Goal: Transaction & Acquisition: Purchase product/service

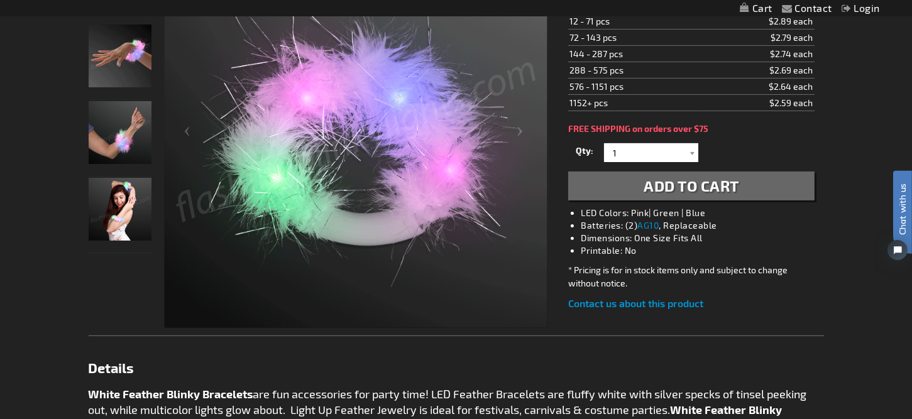
scroll to position [126, 0]
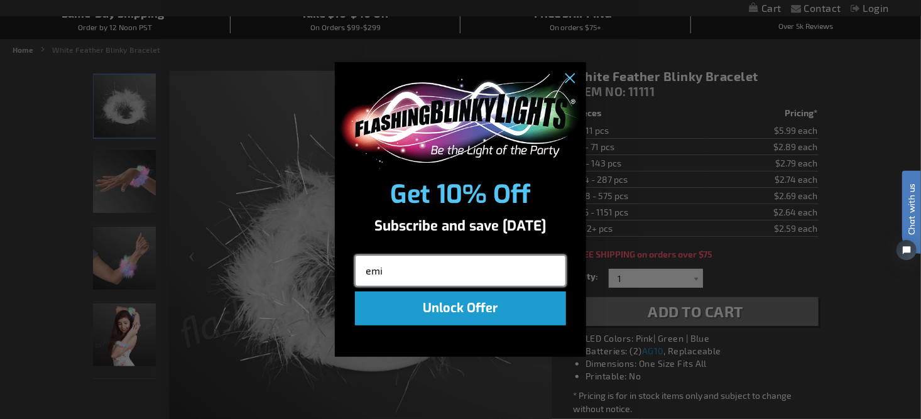
type input "emilyplatt13@gmail.com"
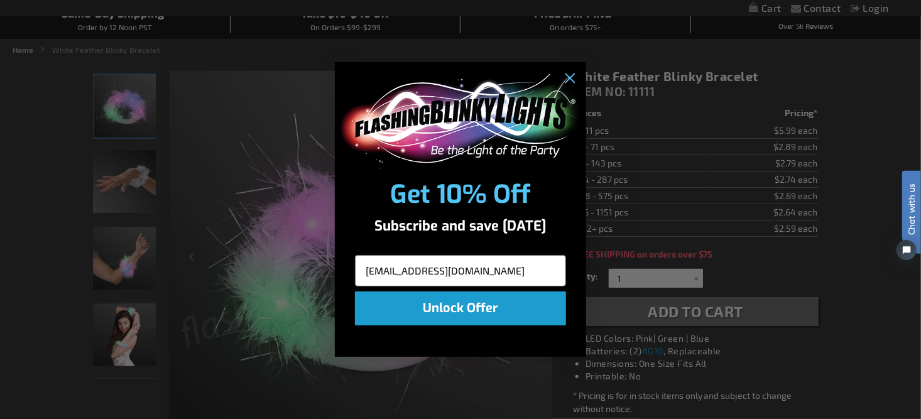
click at [466, 309] on button "Unlock Offer" at bounding box center [460, 309] width 211 height 34
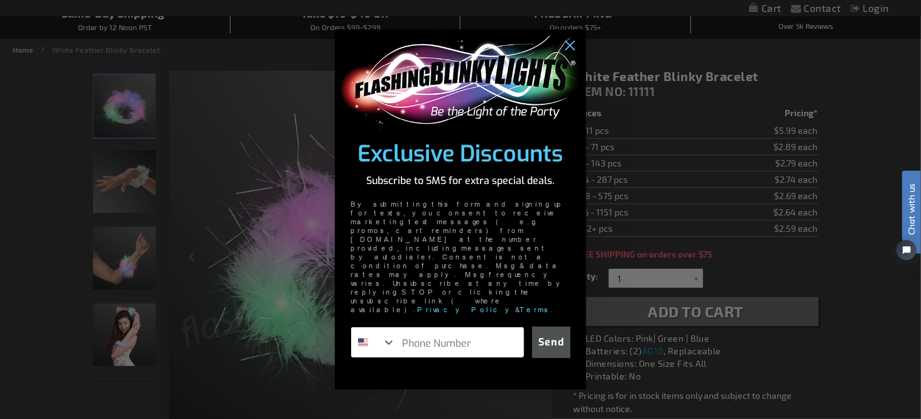
click at [420, 327] on input "Phone Number" at bounding box center [460, 342] width 128 height 30
type input "1-917-304-2836"
click at [557, 327] on button "Send" at bounding box center [551, 342] width 38 height 31
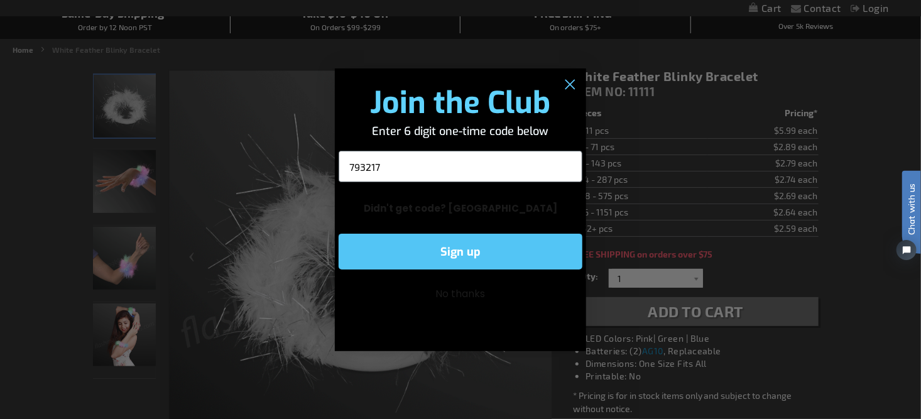
type input "793217"
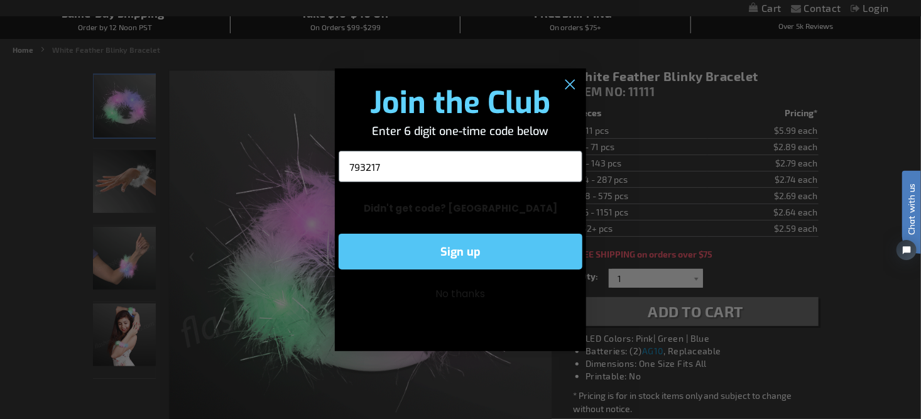
click at [474, 250] on button "Sign up" at bounding box center [461, 252] width 244 height 36
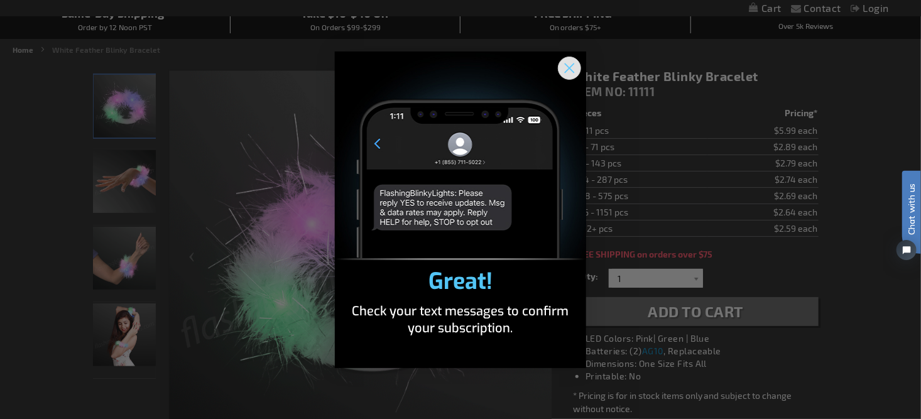
click at [572, 58] on circle "Close dialog" at bounding box center [569, 67] width 21 height 21
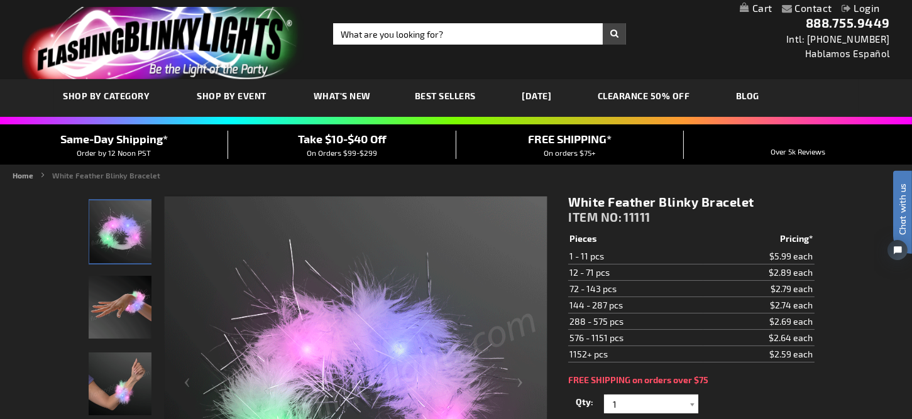
click at [424, 96] on span "Best Sellers" at bounding box center [445, 95] width 61 height 11
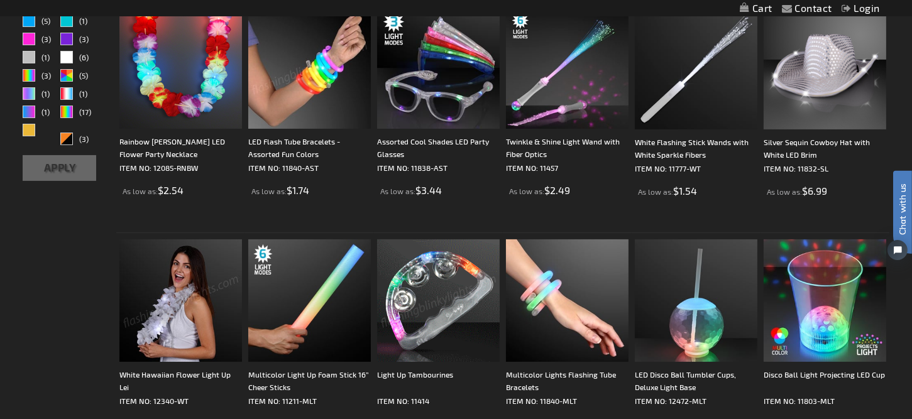
scroll to position [440, 0]
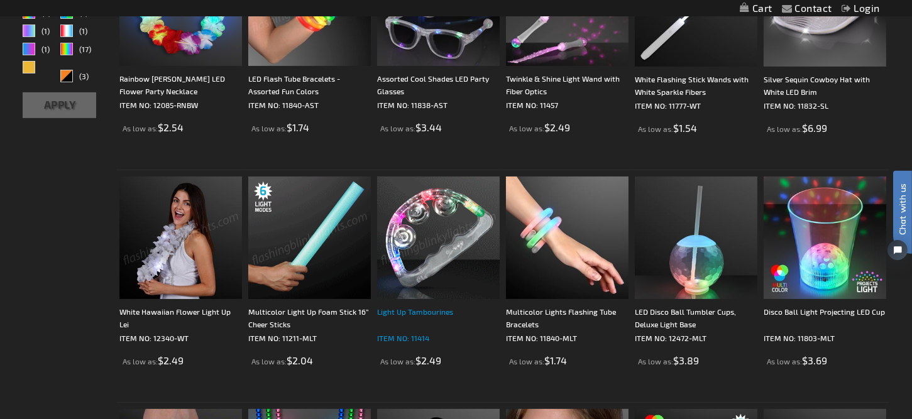
click at [401, 309] on div "Light Up Tambourines" at bounding box center [438, 317] width 123 height 25
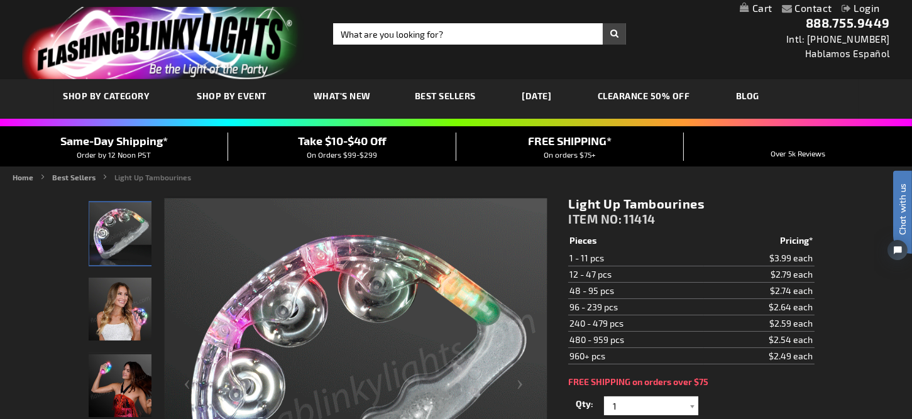
click at [626, 275] on td "12 - 47 pcs" at bounding box center [636, 274] width 136 height 16
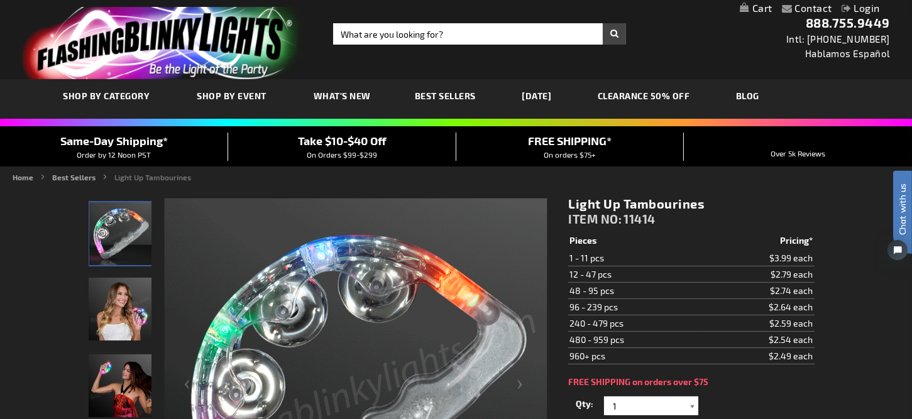
click at [689, 402] on div at bounding box center [692, 405] width 13 height 19
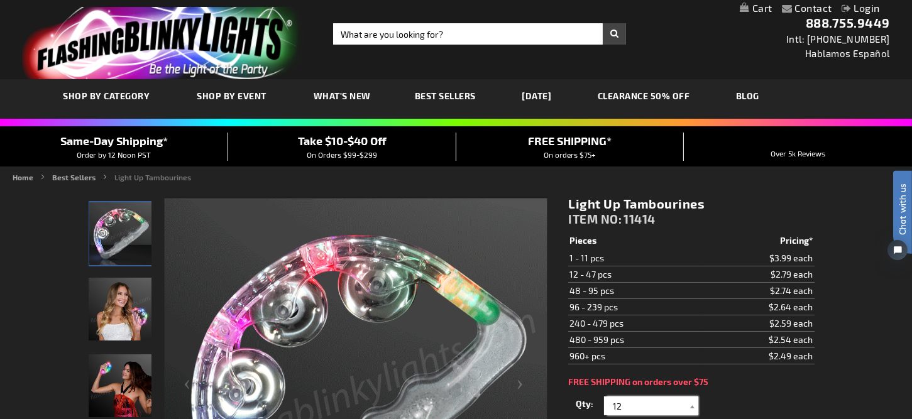
type input "1"
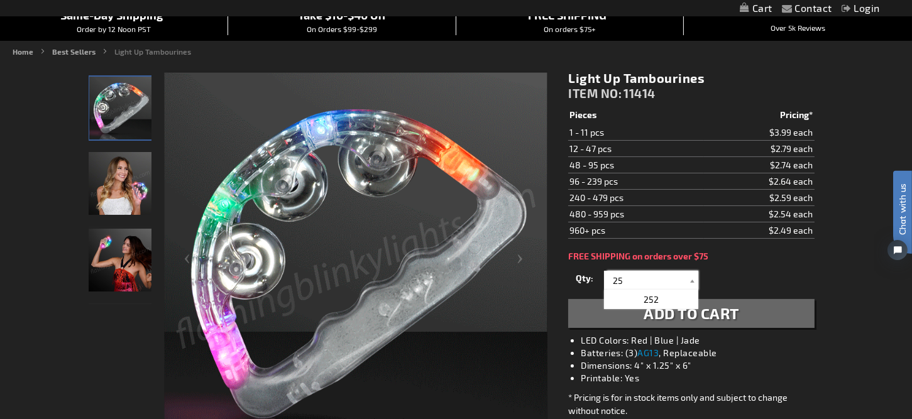
scroll to position [189, 0]
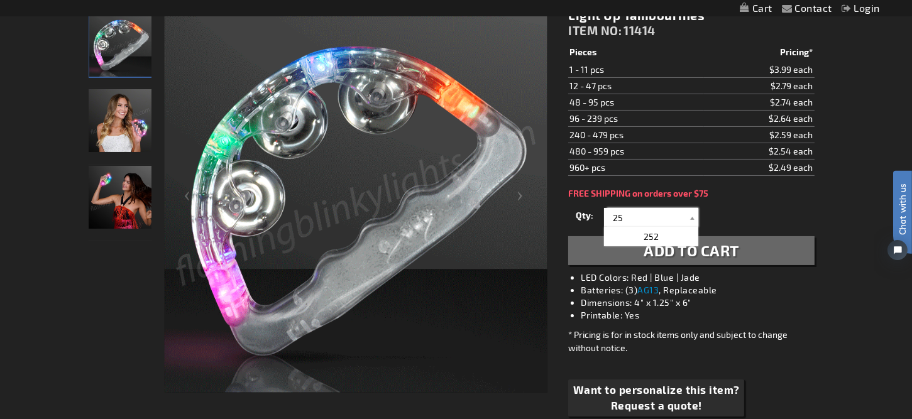
type input "2"
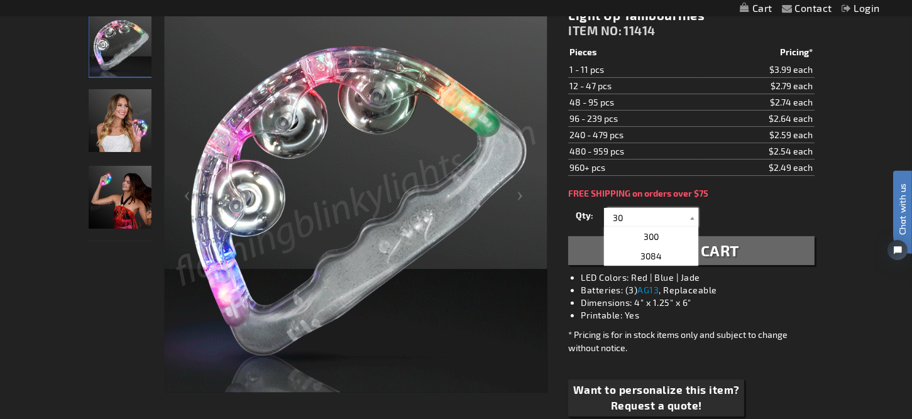
type input "30"
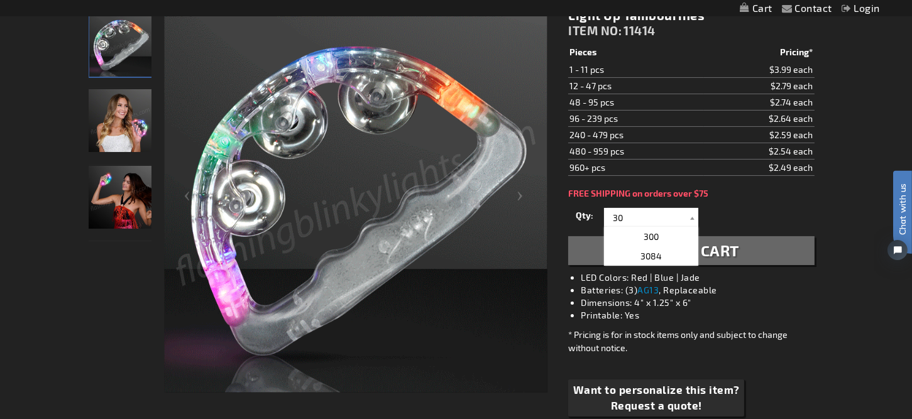
click at [740, 238] on button "Add to Cart" at bounding box center [691, 250] width 246 height 29
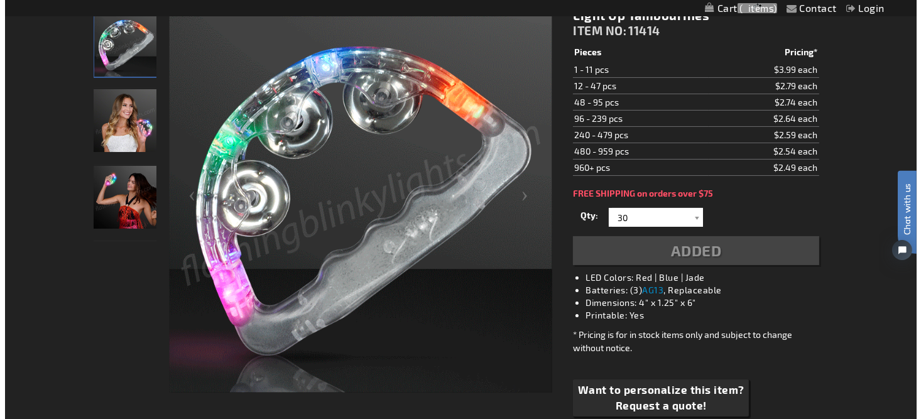
scroll to position [217, 0]
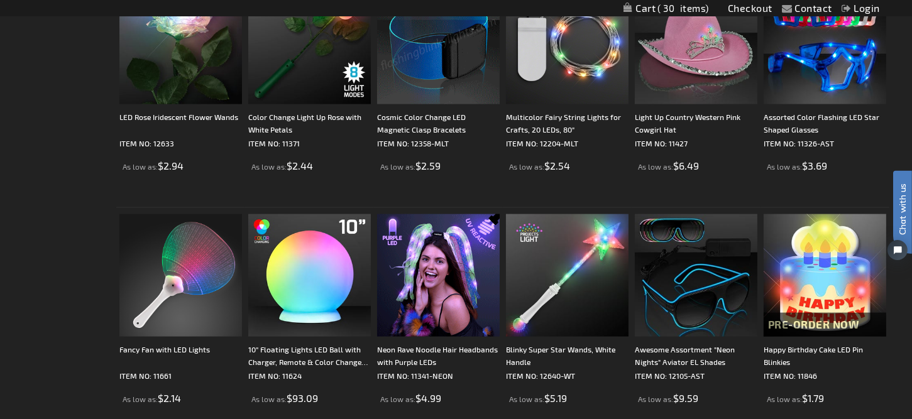
scroll to position [2513, 0]
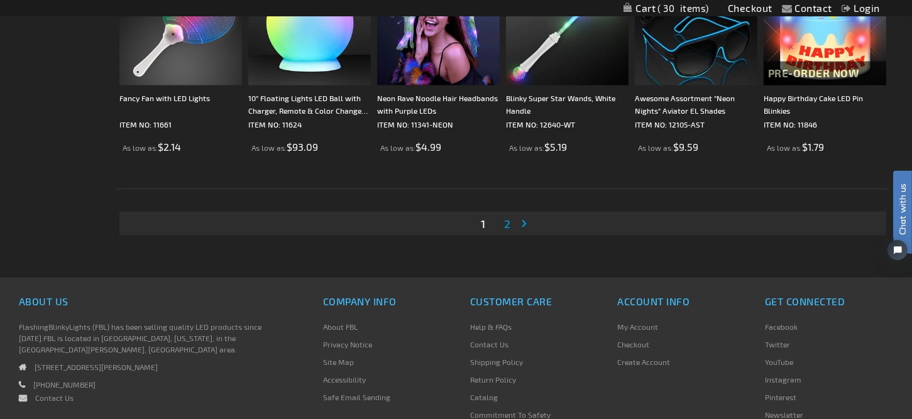
click at [525, 219] on link "Page Next" at bounding box center [526, 223] width 13 height 19
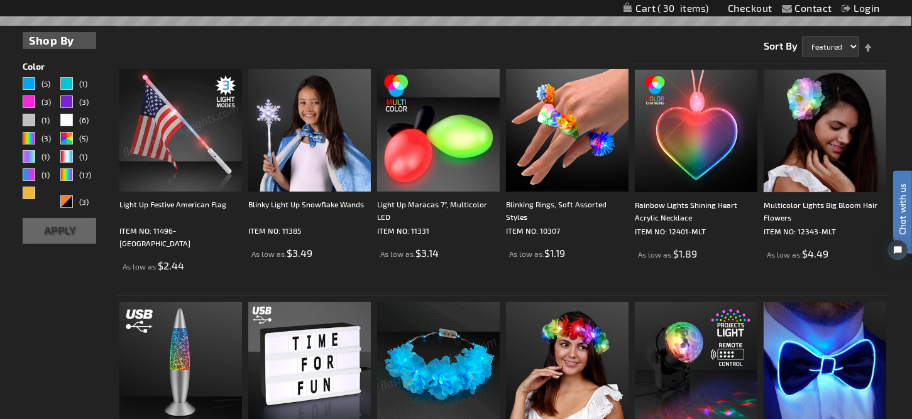
scroll to position [251, 0]
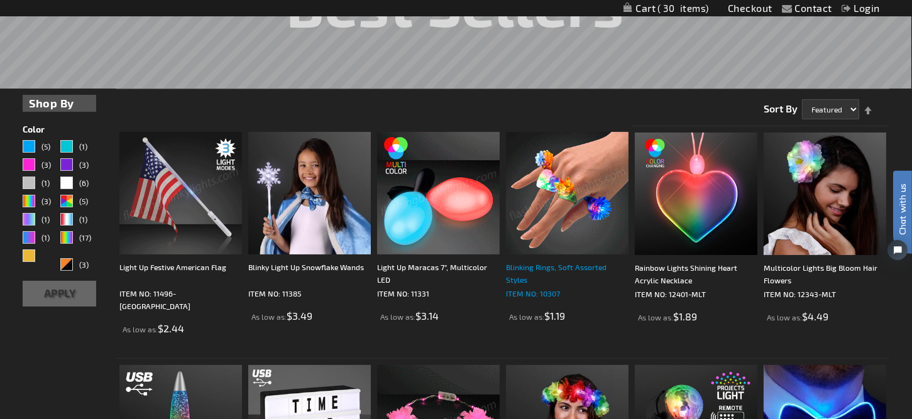
click at [532, 266] on div "Blinking Rings, Soft Assorted Styles" at bounding box center [567, 273] width 123 height 25
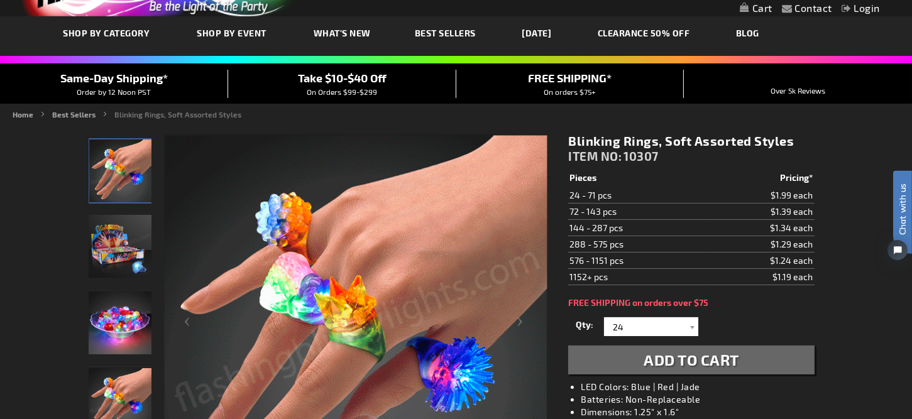
scroll to position [126, 0]
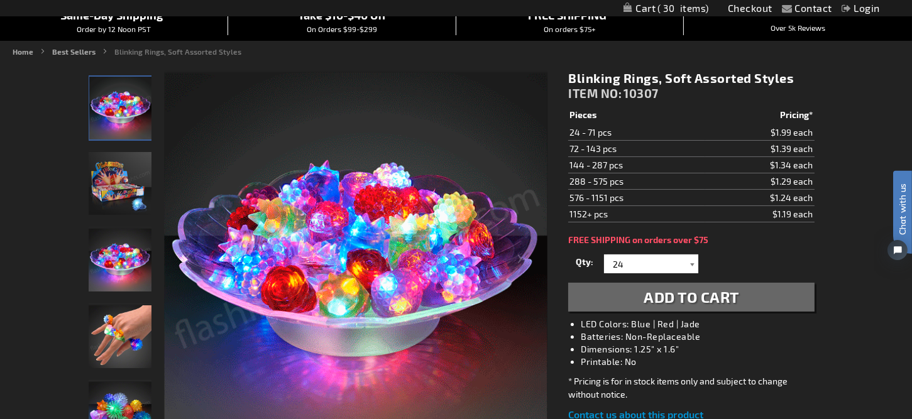
click at [692, 258] on div at bounding box center [692, 263] width 13 height 19
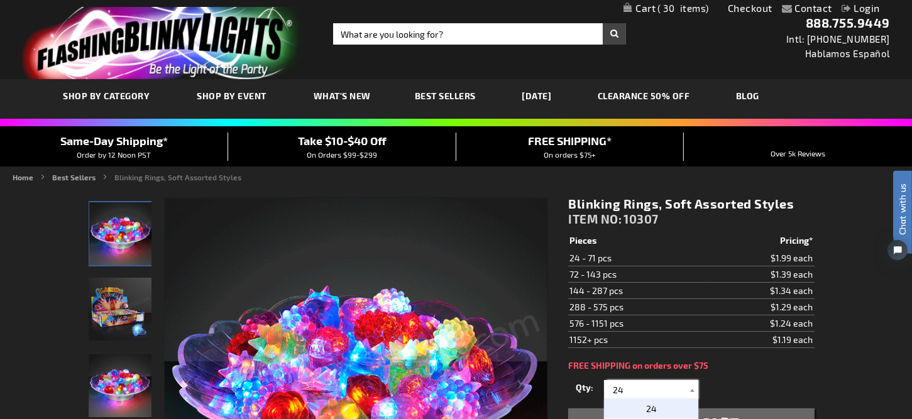
scroll to position [189, 0]
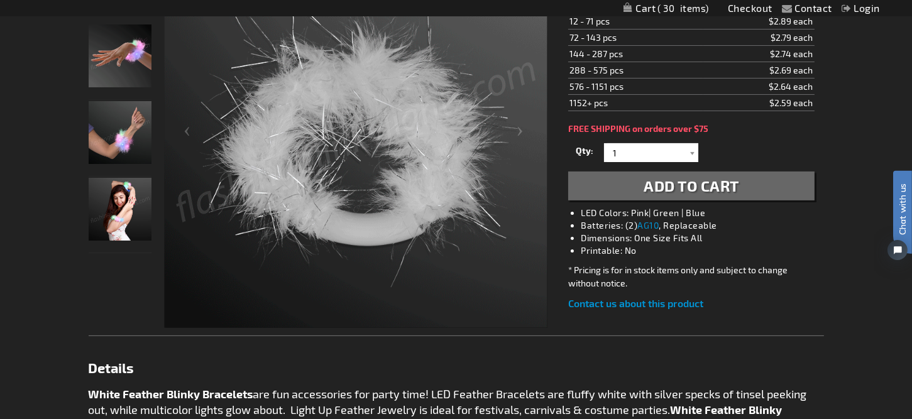
click at [610, 18] on td "12 - 71 pcs" at bounding box center [635, 21] width 135 height 16
click at [689, 151] on div at bounding box center [692, 152] width 13 height 19
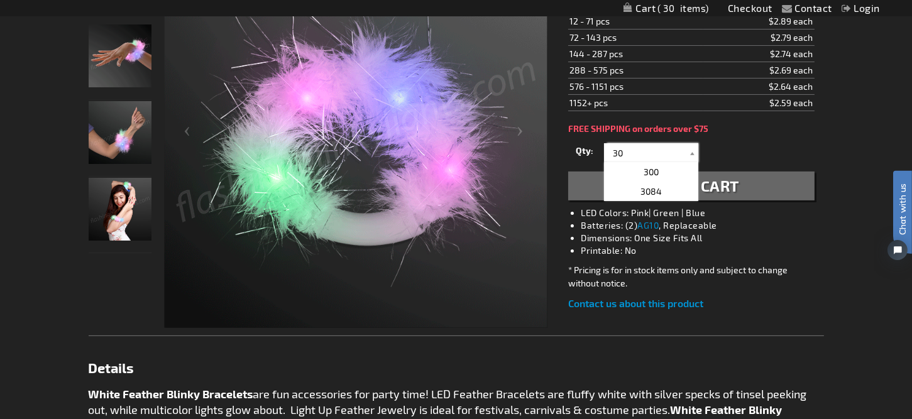
type input "30"
click at [702, 194] on button "Add to Cart" at bounding box center [691, 186] width 246 height 29
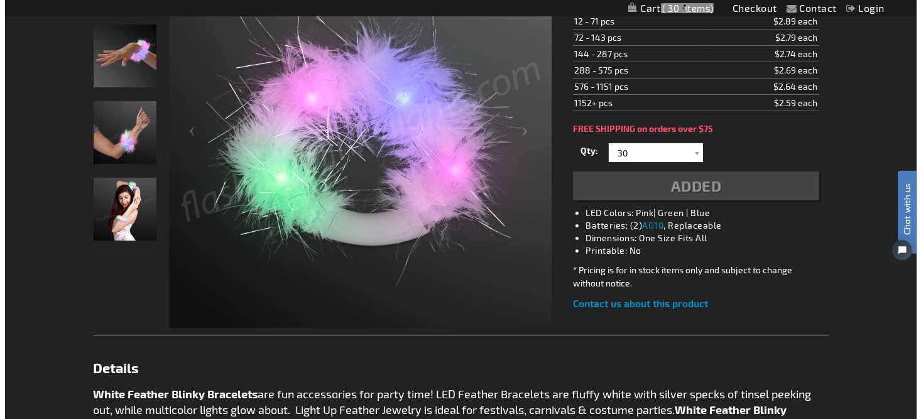
scroll to position [280, 0]
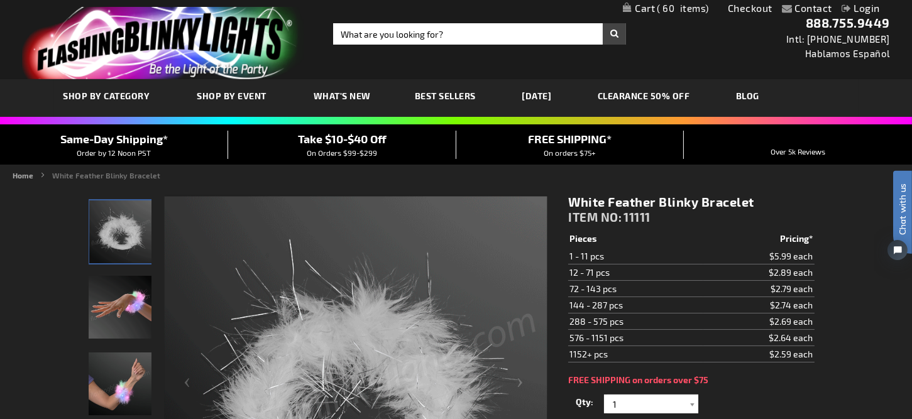
click at [439, 90] on span "Best Sellers" at bounding box center [445, 95] width 61 height 11
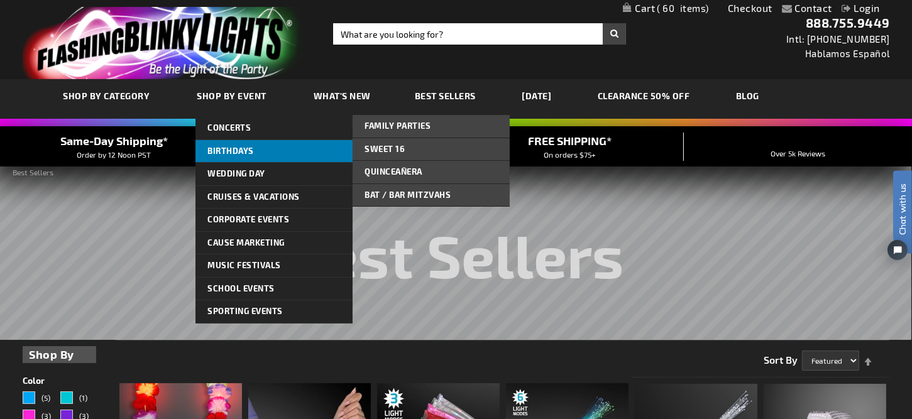
click at [242, 146] on span "Birthdays" at bounding box center [231, 151] width 46 height 10
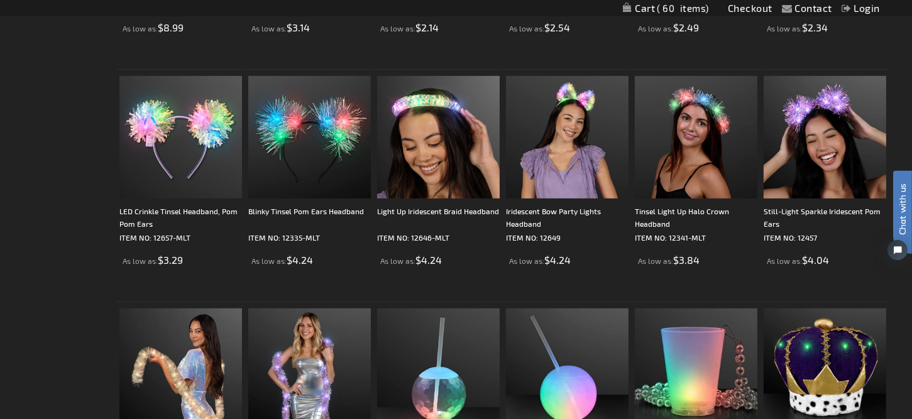
scroll to position [1131, 0]
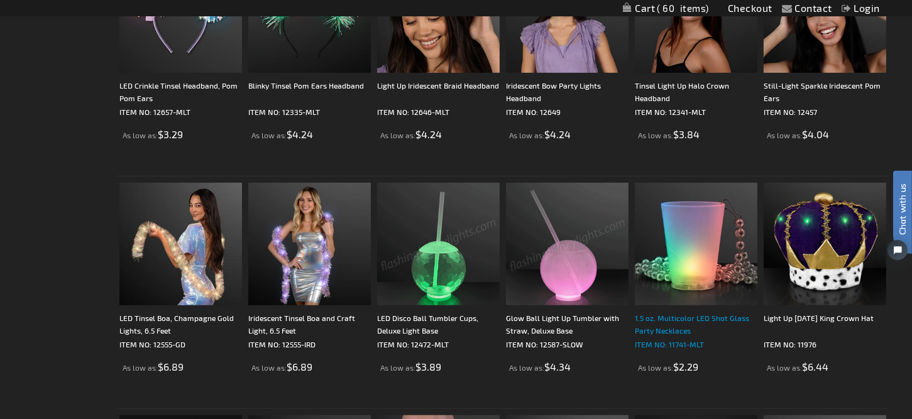
click at [675, 320] on div "1.5 oz. Multicolor LED Shot Glass Party Necklaces" at bounding box center [696, 324] width 123 height 25
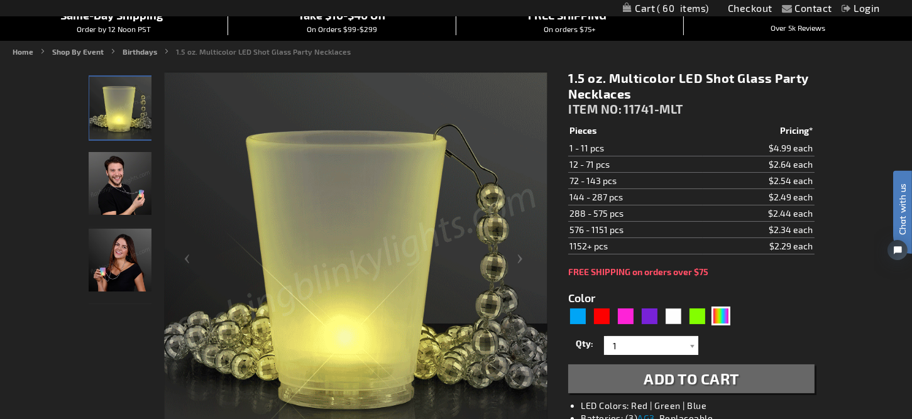
click at [596, 165] on td "12 - 71 pcs" at bounding box center [635, 164] width 134 height 16
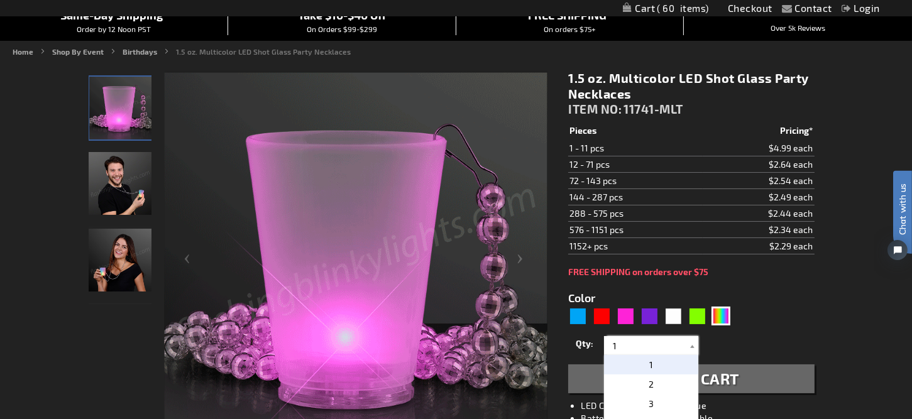
click at [645, 342] on input "1" at bounding box center [652, 345] width 91 height 19
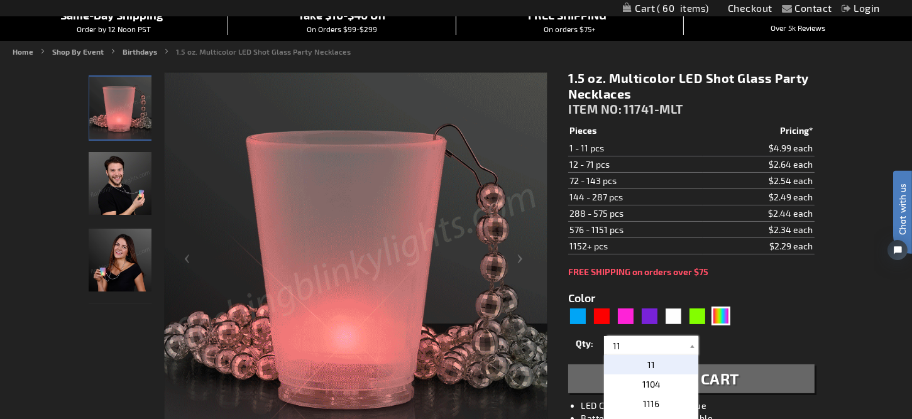
type input "1"
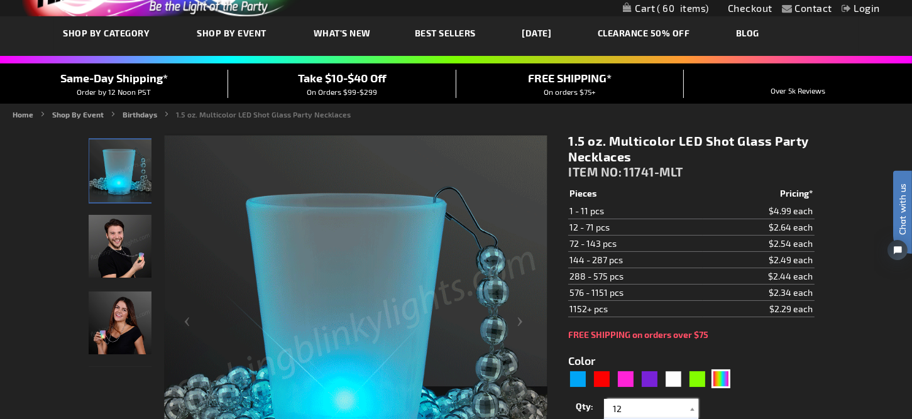
scroll to position [189, 0]
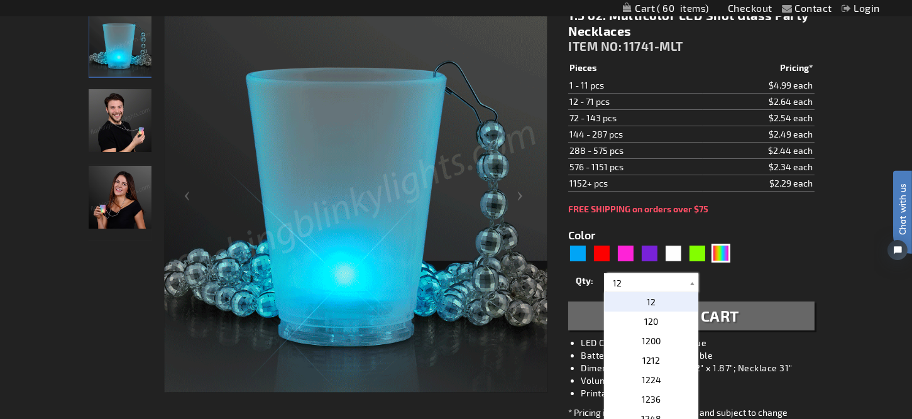
type input "12"
click at [758, 319] on button "Add to Cart" at bounding box center [691, 316] width 246 height 29
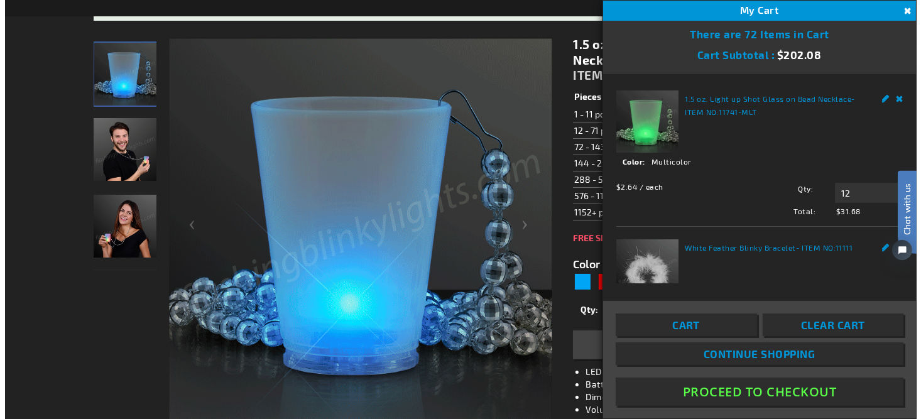
scroll to position [217, 0]
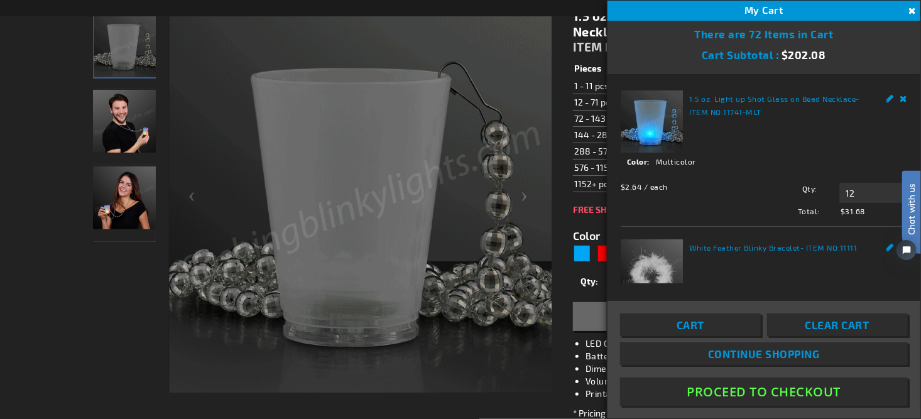
click at [670, 329] on link "Cart" at bounding box center [690, 325] width 141 height 23
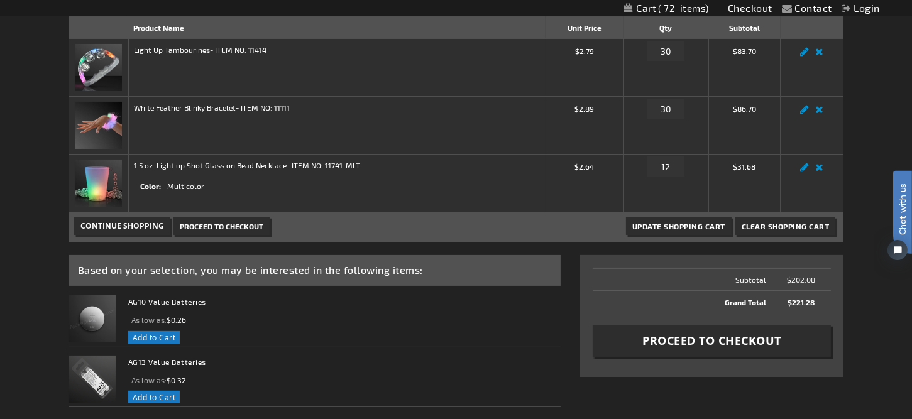
scroll to position [251, 0]
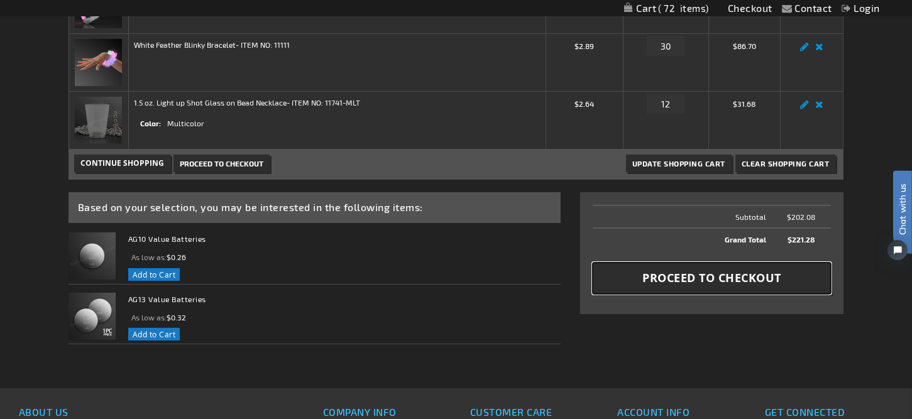
click at [690, 276] on span "Proceed to Checkout" at bounding box center [711, 278] width 139 height 16
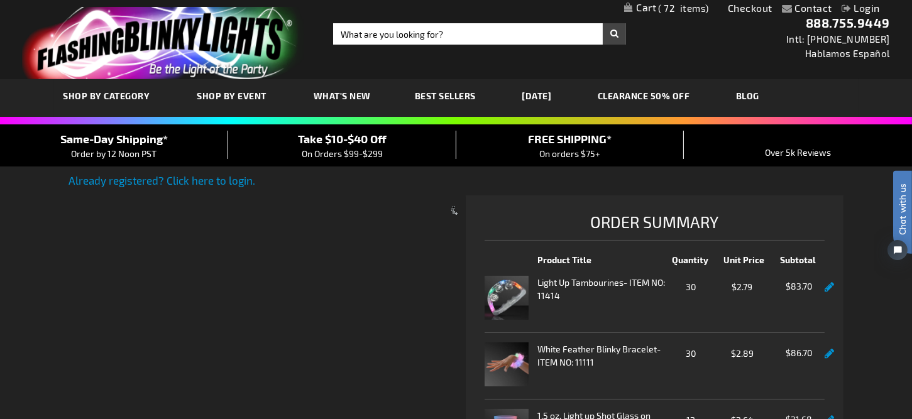
click at [378, 142] on div at bounding box center [456, 209] width 912 height 419
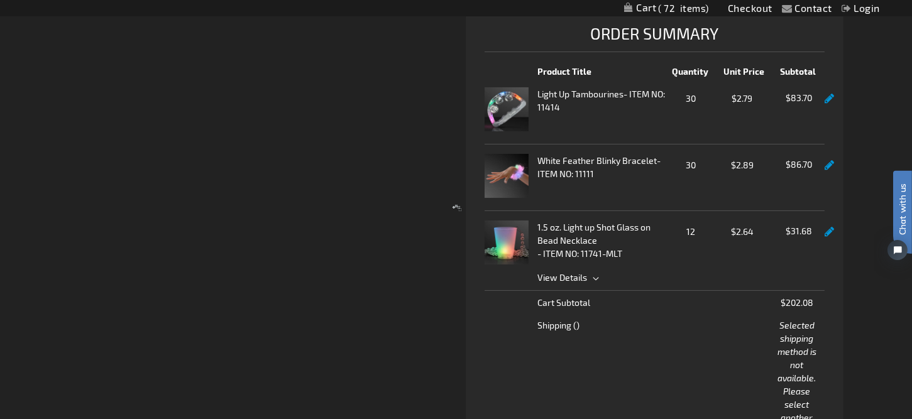
scroll to position [126, 0]
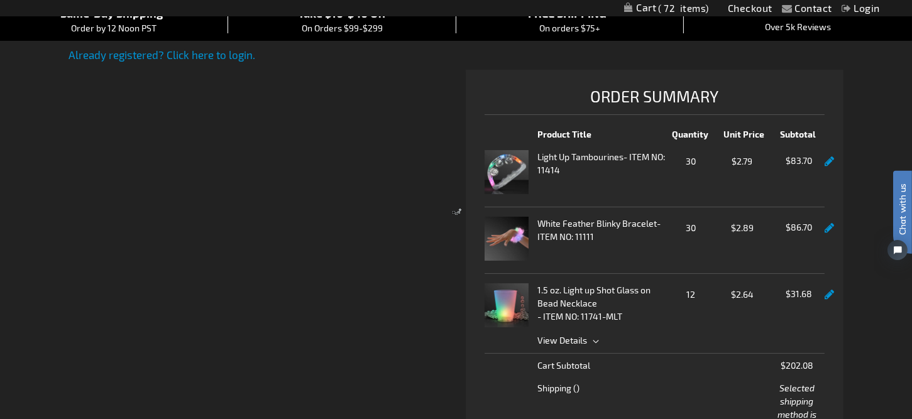
click at [754, 8] on link "Checkout" at bounding box center [750, 8] width 45 height 12
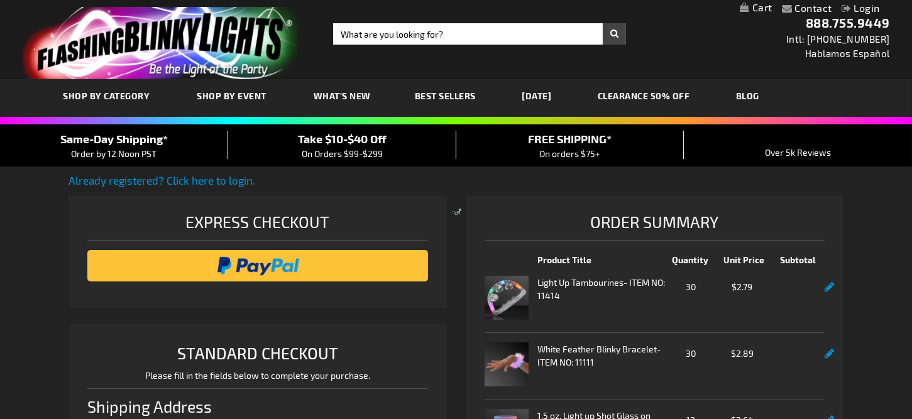
select select "US"
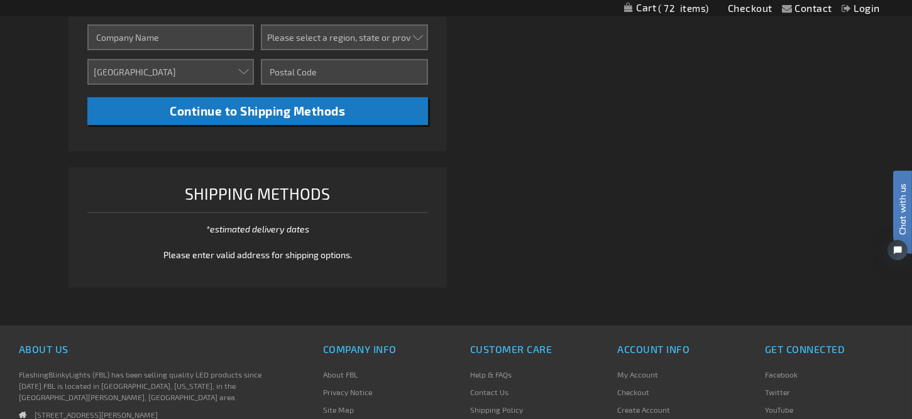
scroll to position [314, 0]
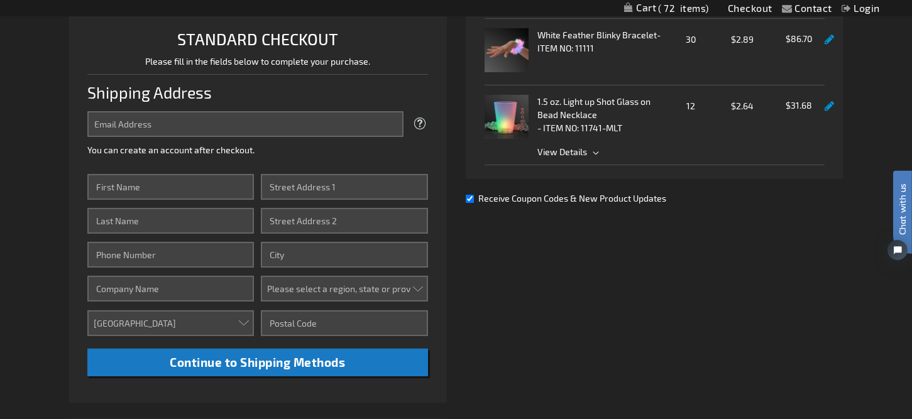
click at [616, 197] on span "Receive Coupon Codes & New Product Updates" at bounding box center [573, 198] width 188 height 11
click at [474, 197] on input "Receive Coupon Codes & New Product Updates" at bounding box center [470, 199] width 8 height 8
checkbox input "false"
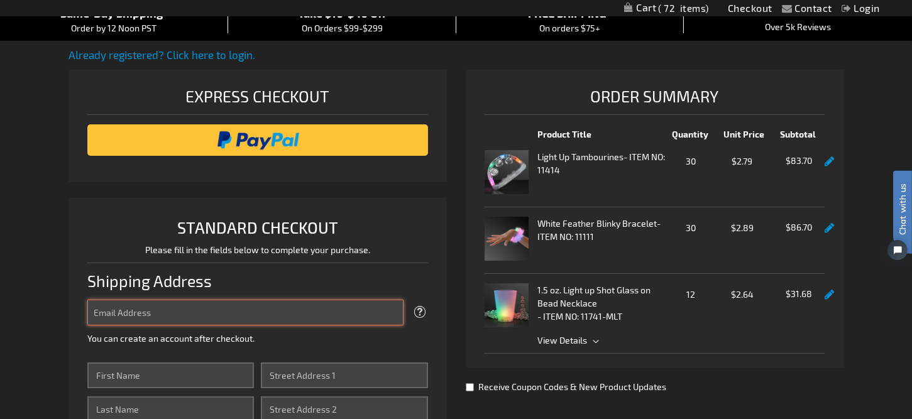
click at [326, 308] on input "Email Address" at bounding box center [245, 313] width 316 height 26
type input "[EMAIL_ADDRESS][DOMAIN_NAME]"
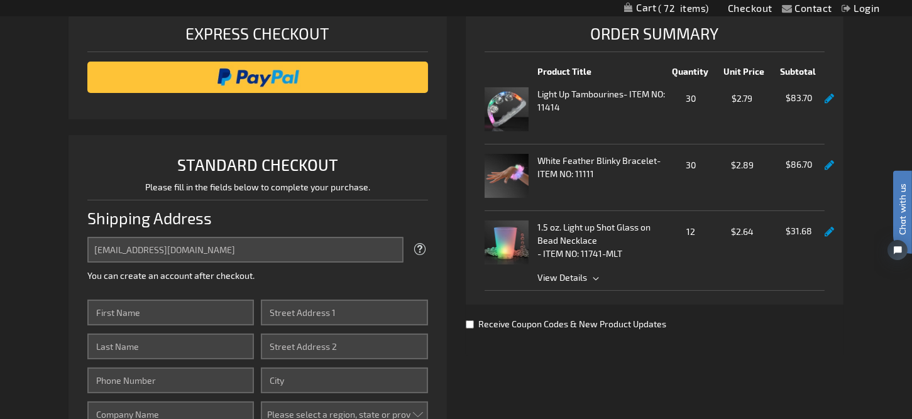
scroll to position [251, 0]
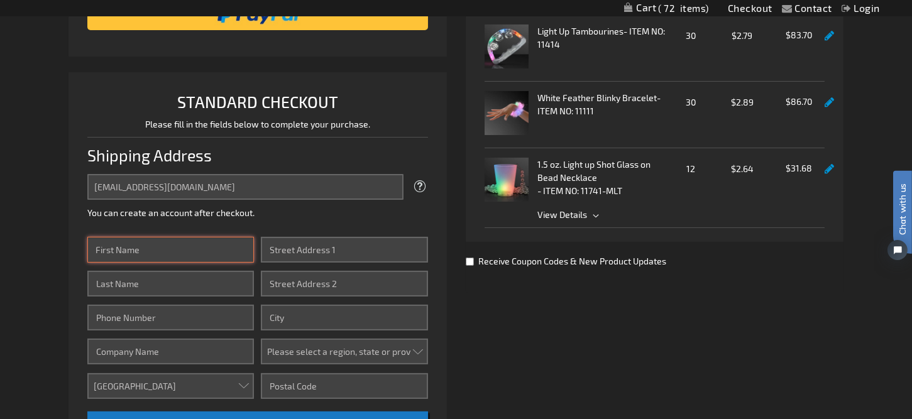
click at [178, 246] on input "First Name" at bounding box center [170, 250] width 167 height 26
type input "Emily"
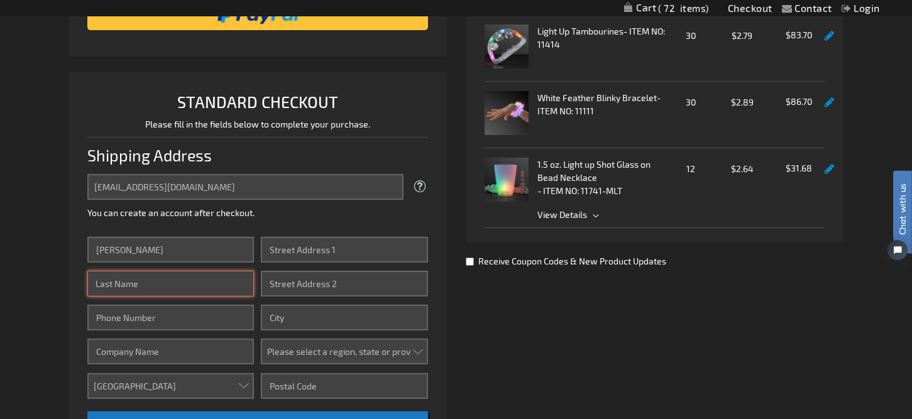
type input "Platt"
type input "9173042836"
type input "1530 PALISADE AVE"
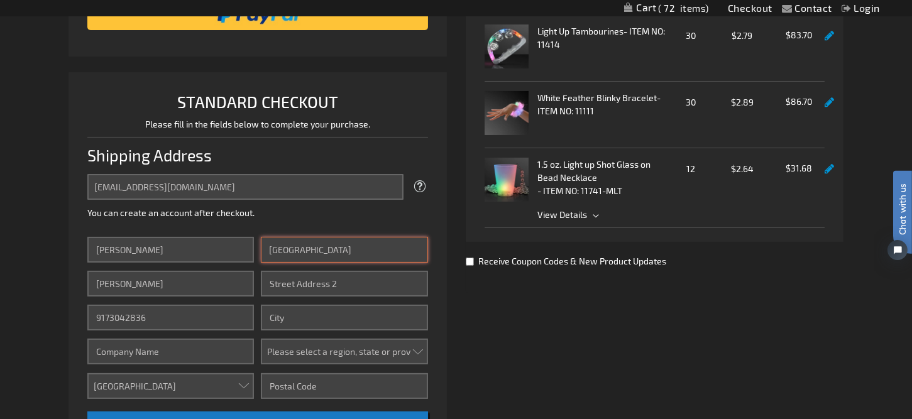
type input "Apt 28H"
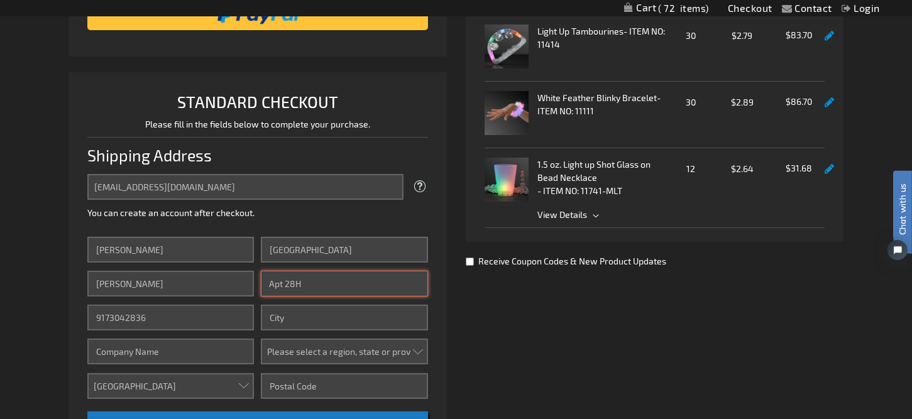
type input "FORT LEE"
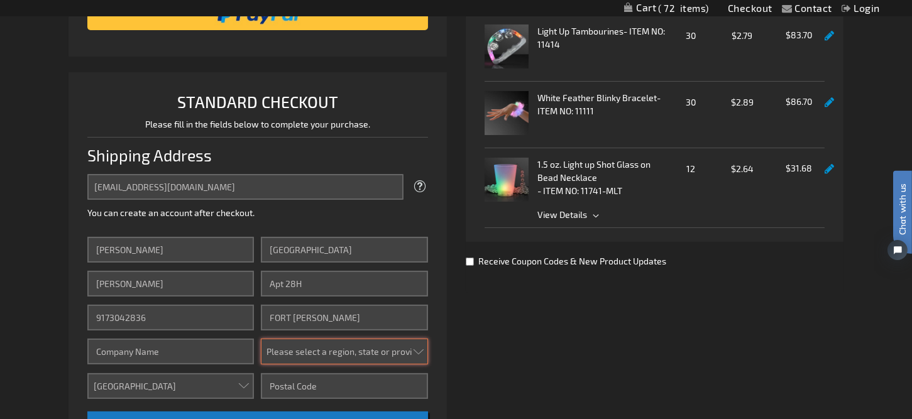
select select "41"
type input "07024-5419"
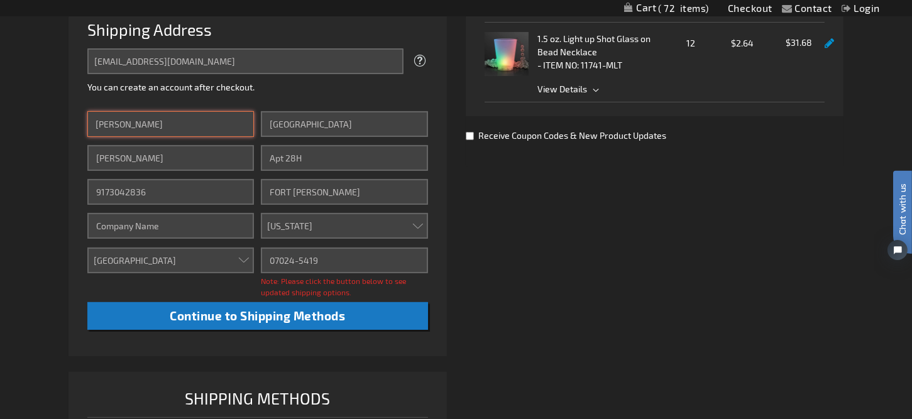
scroll to position [440, 0]
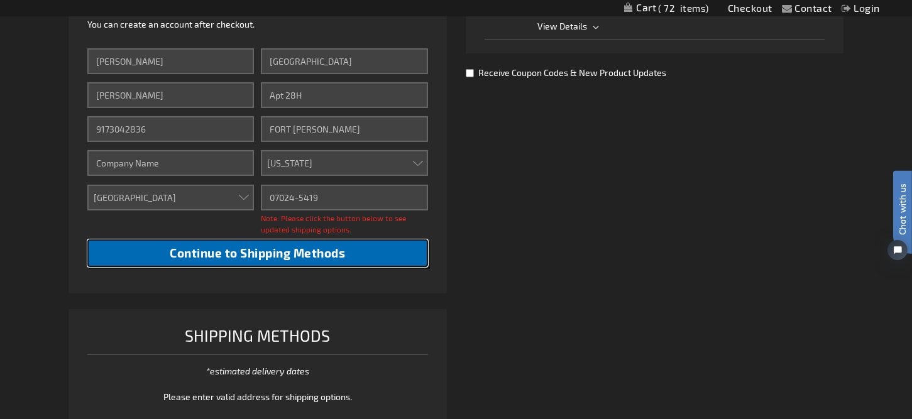
click at [276, 249] on span "Continue to Shipping Methods" at bounding box center [257, 253] width 175 height 14
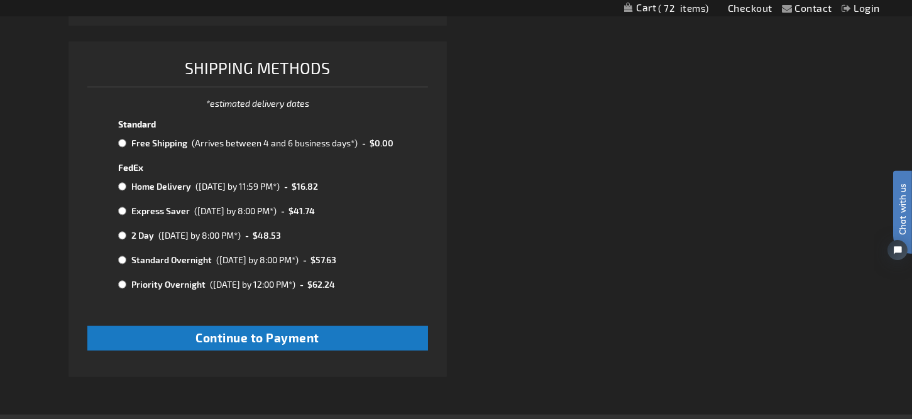
scroll to position [754, 0]
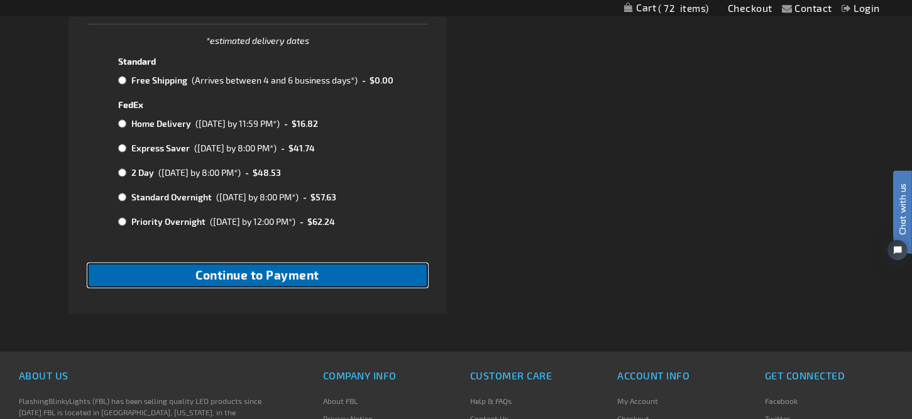
drag, startPoint x: 249, startPoint y: 273, endPoint x: 245, endPoint y: 290, distance: 18.1
click at [249, 273] on span "Continue to Payment" at bounding box center [257, 275] width 124 height 14
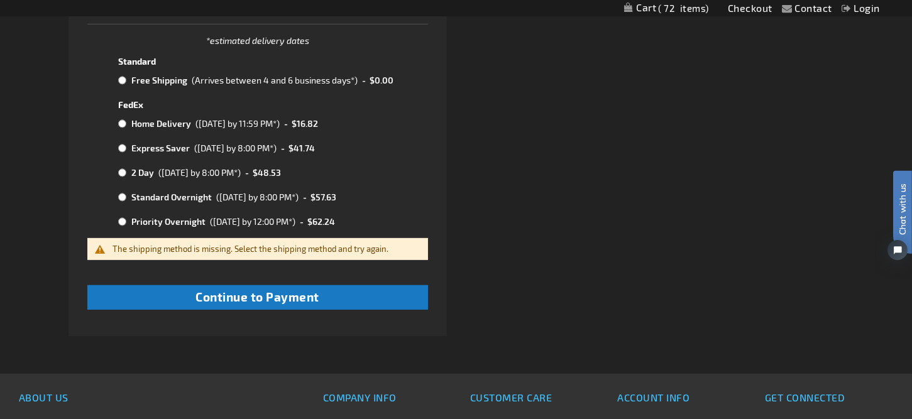
click at [379, 82] on span "$0.00" at bounding box center [380, 80] width 25 height 11
radio input "true"
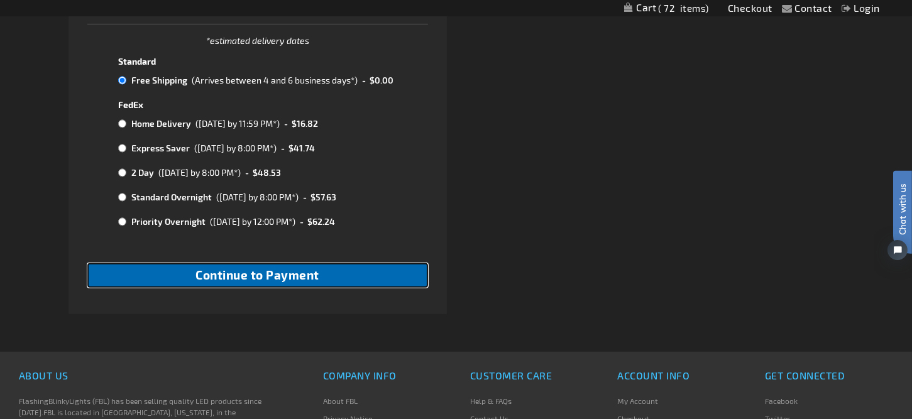
click at [300, 271] on span "Continue to Payment" at bounding box center [257, 275] width 124 height 14
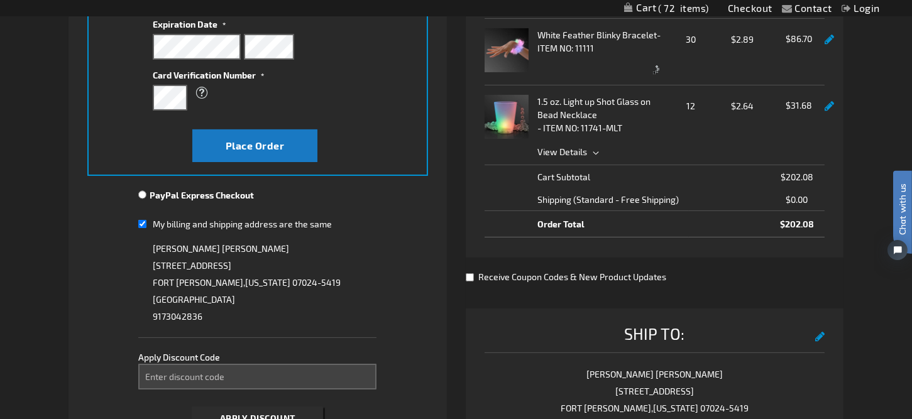
scroll to position [440, 0]
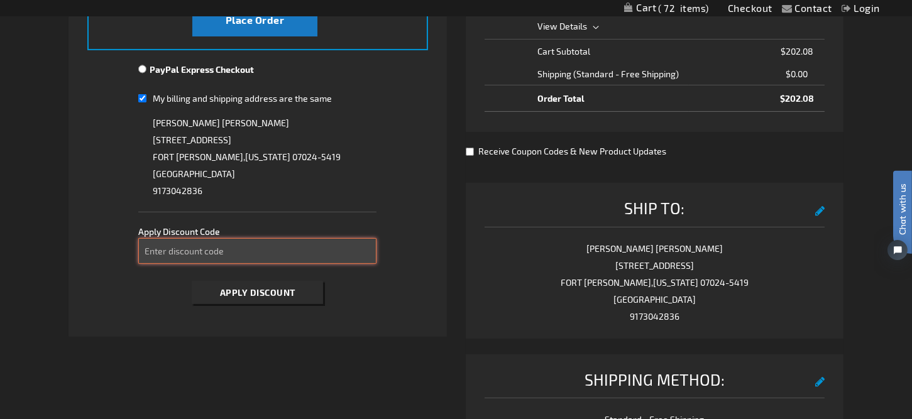
click at [312, 253] on input "Enter discount code" at bounding box center [257, 251] width 238 height 26
type input "E5SII6F4RQ"
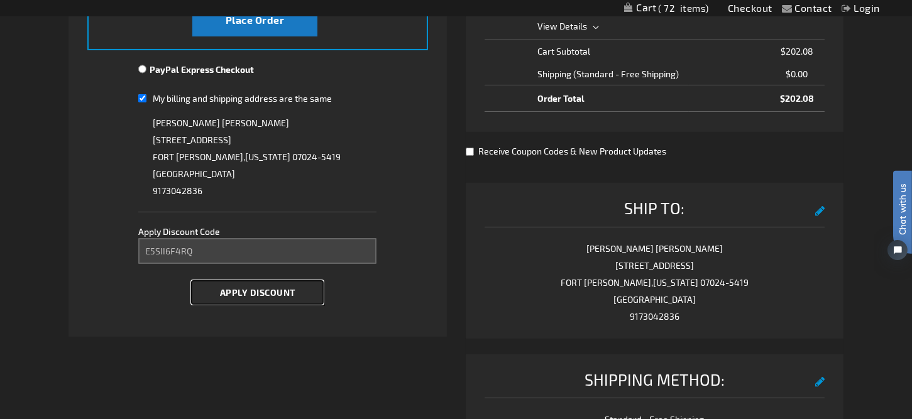
click at [288, 294] on span "Apply Discount" at bounding box center [257, 292] width 75 height 11
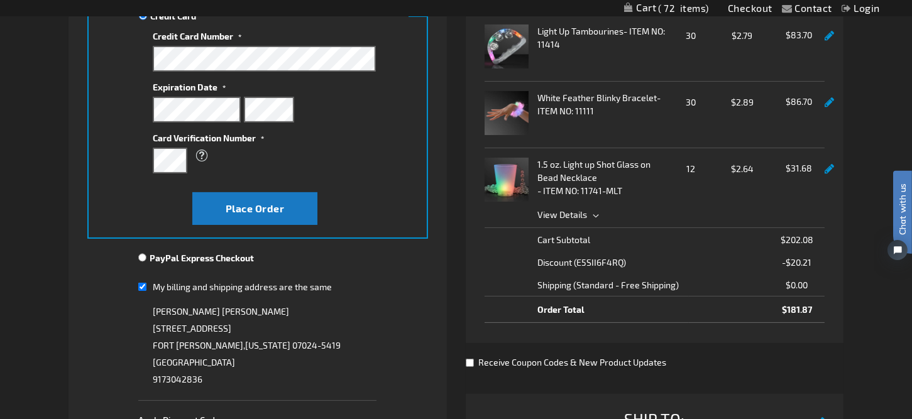
scroll to position [63, 0]
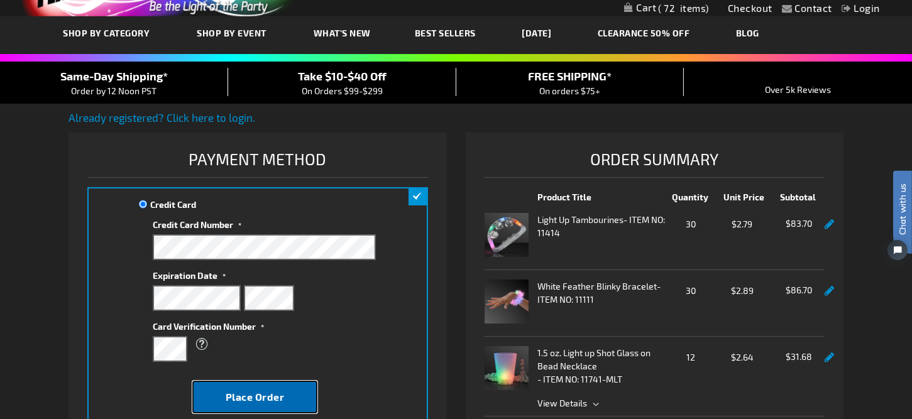
drag, startPoint x: 251, startPoint y: 398, endPoint x: 232, endPoint y: 385, distance: 23.4
click at [251, 398] on span "Place Order" at bounding box center [255, 397] width 59 height 12
